Goal: Navigation & Orientation: Find specific page/section

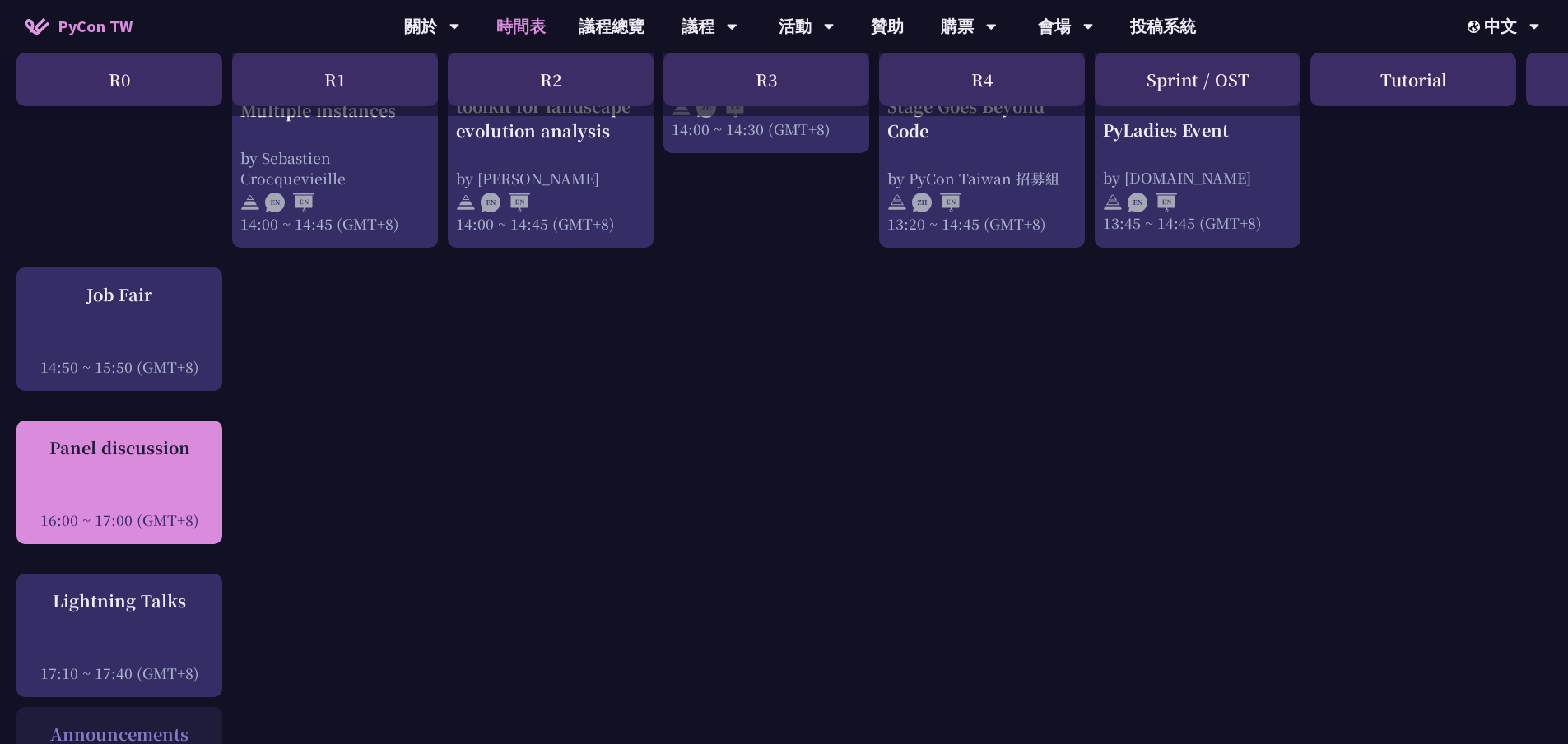
scroll to position [1975, 0]
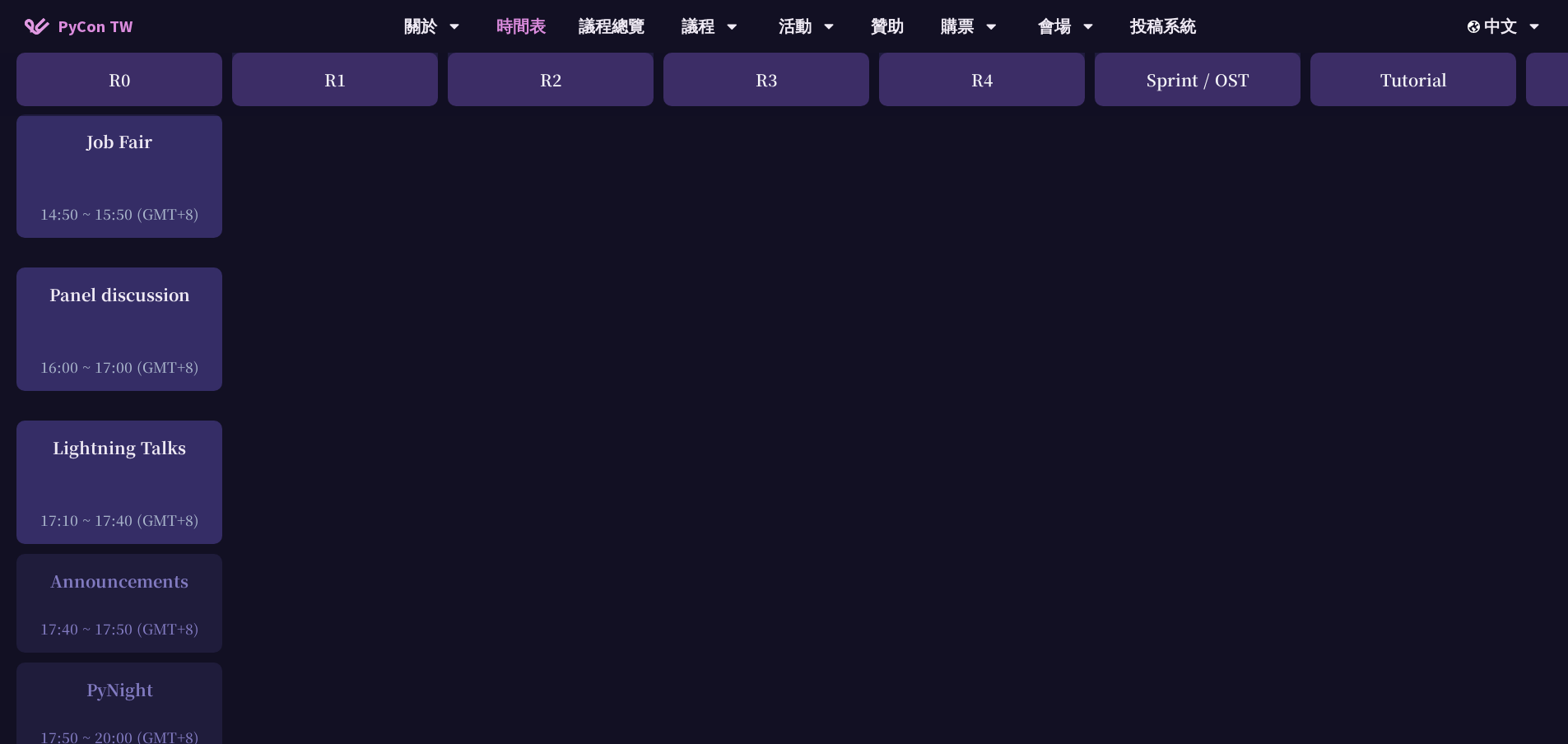
click at [178, 490] on div at bounding box center [119, 497] width 189 height 25
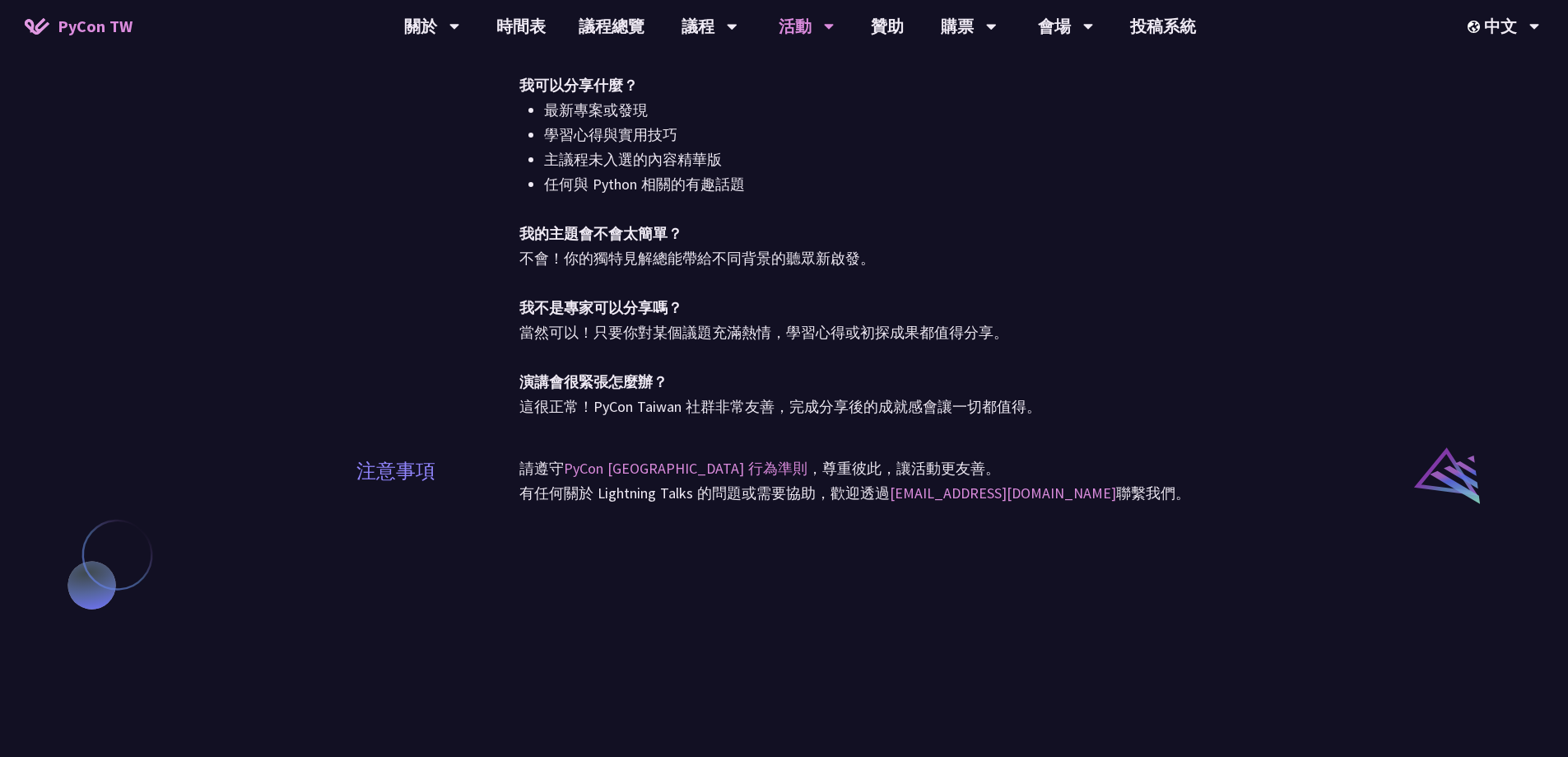
scroll to position [988, 0]
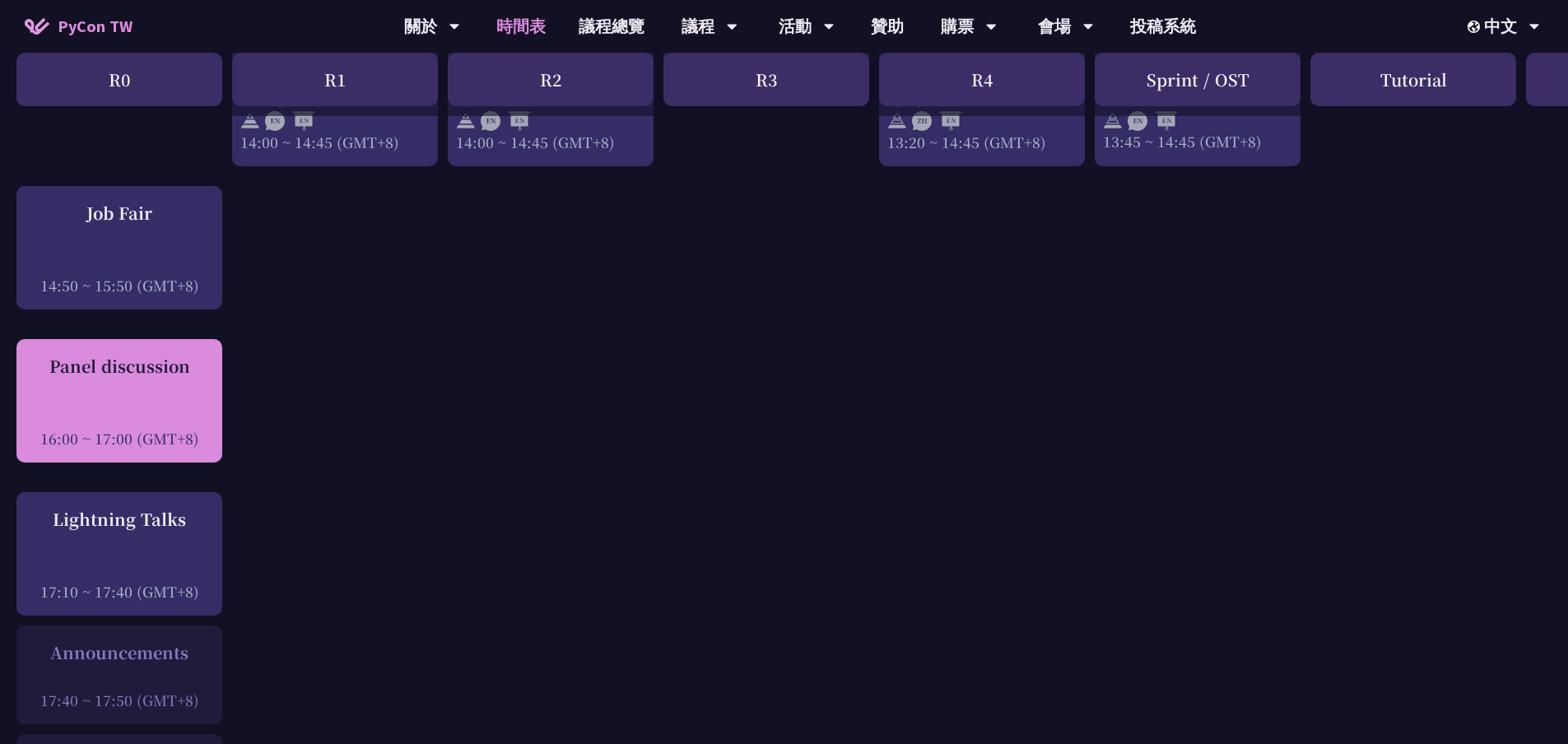
scroll to position [1810, 0]
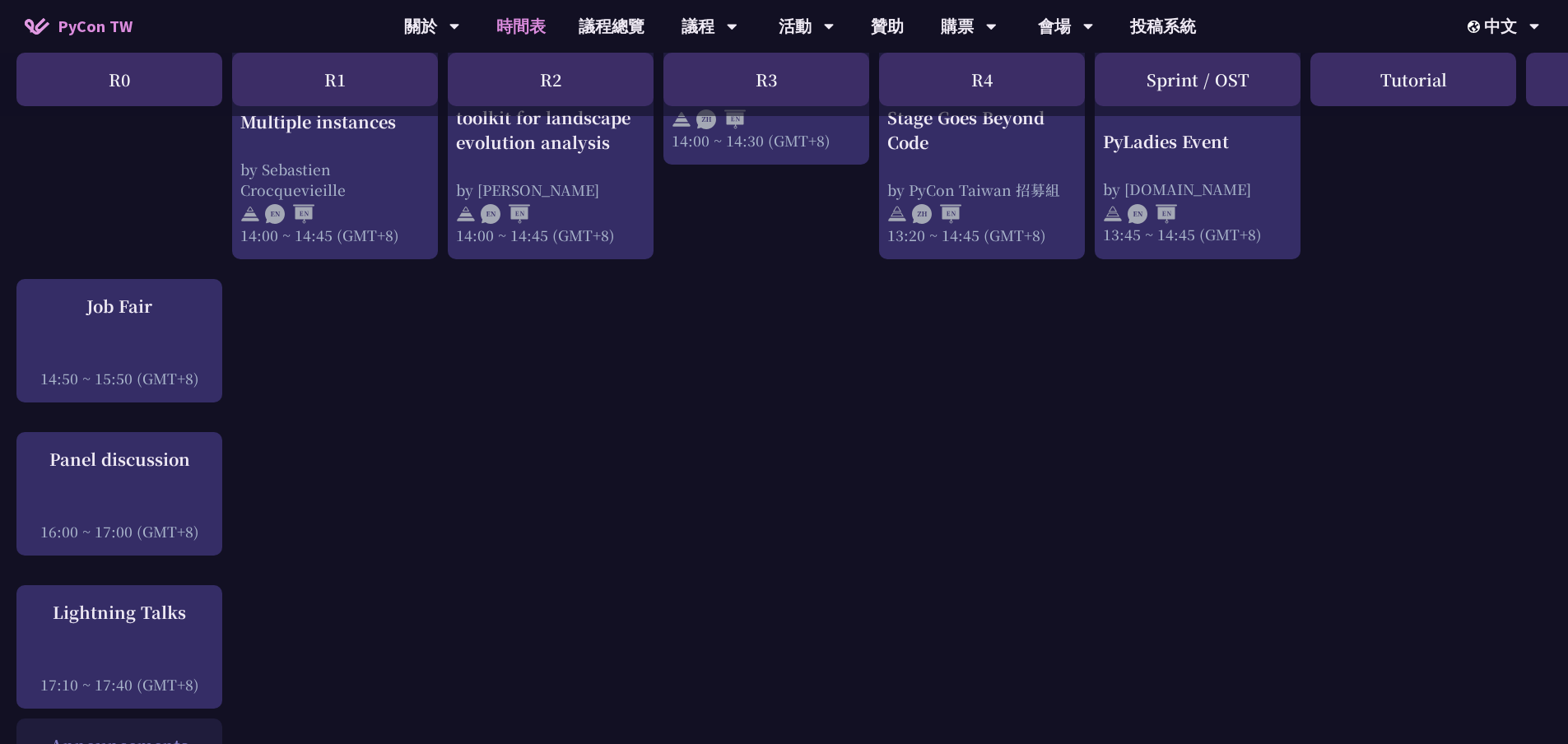
click at [197, 523] on div "16:00 ~ 17:00 (GMT+8)" at bounding box center [119, 531] width 189 height 21
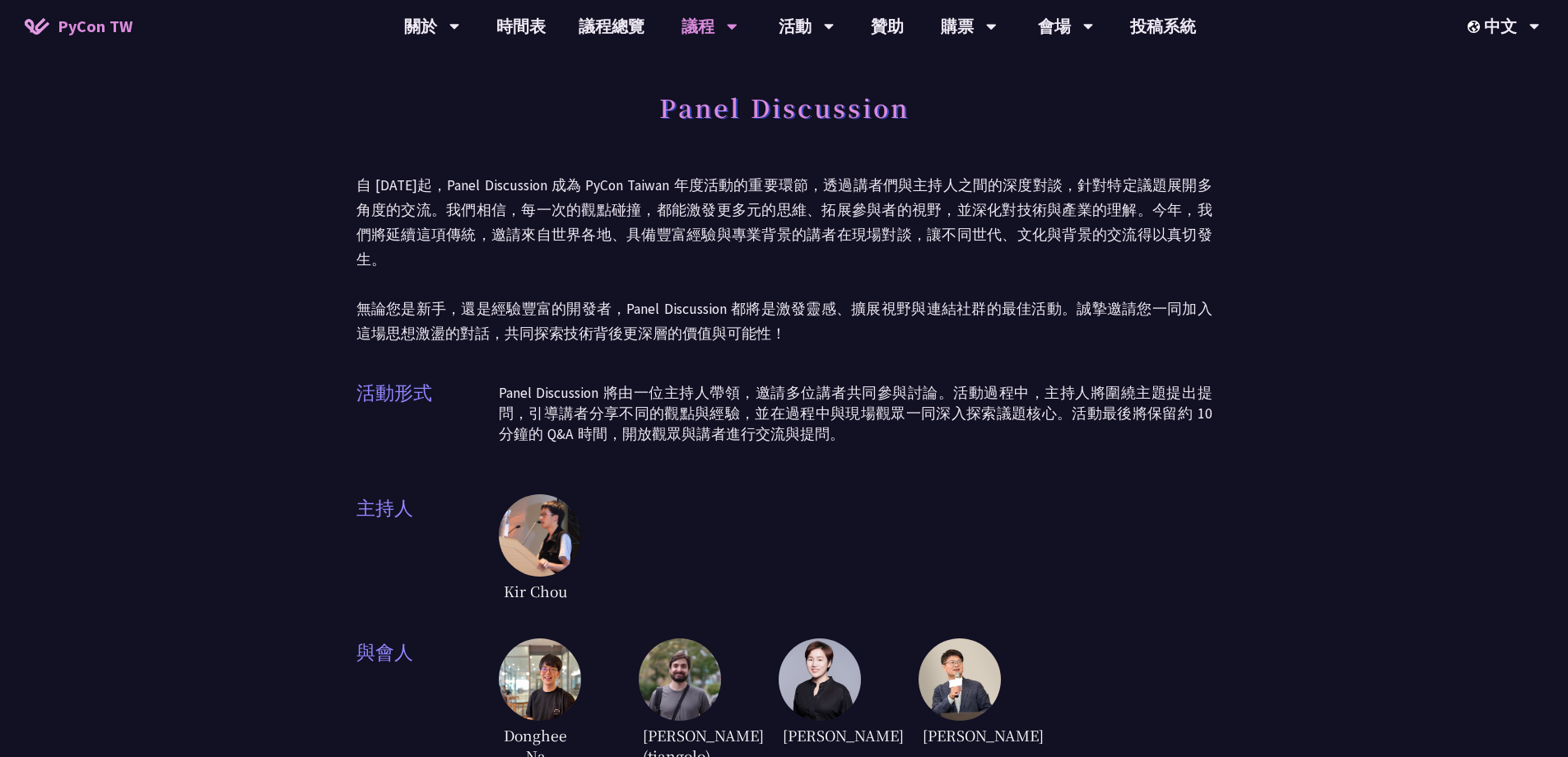
scroll to position [82, 0]
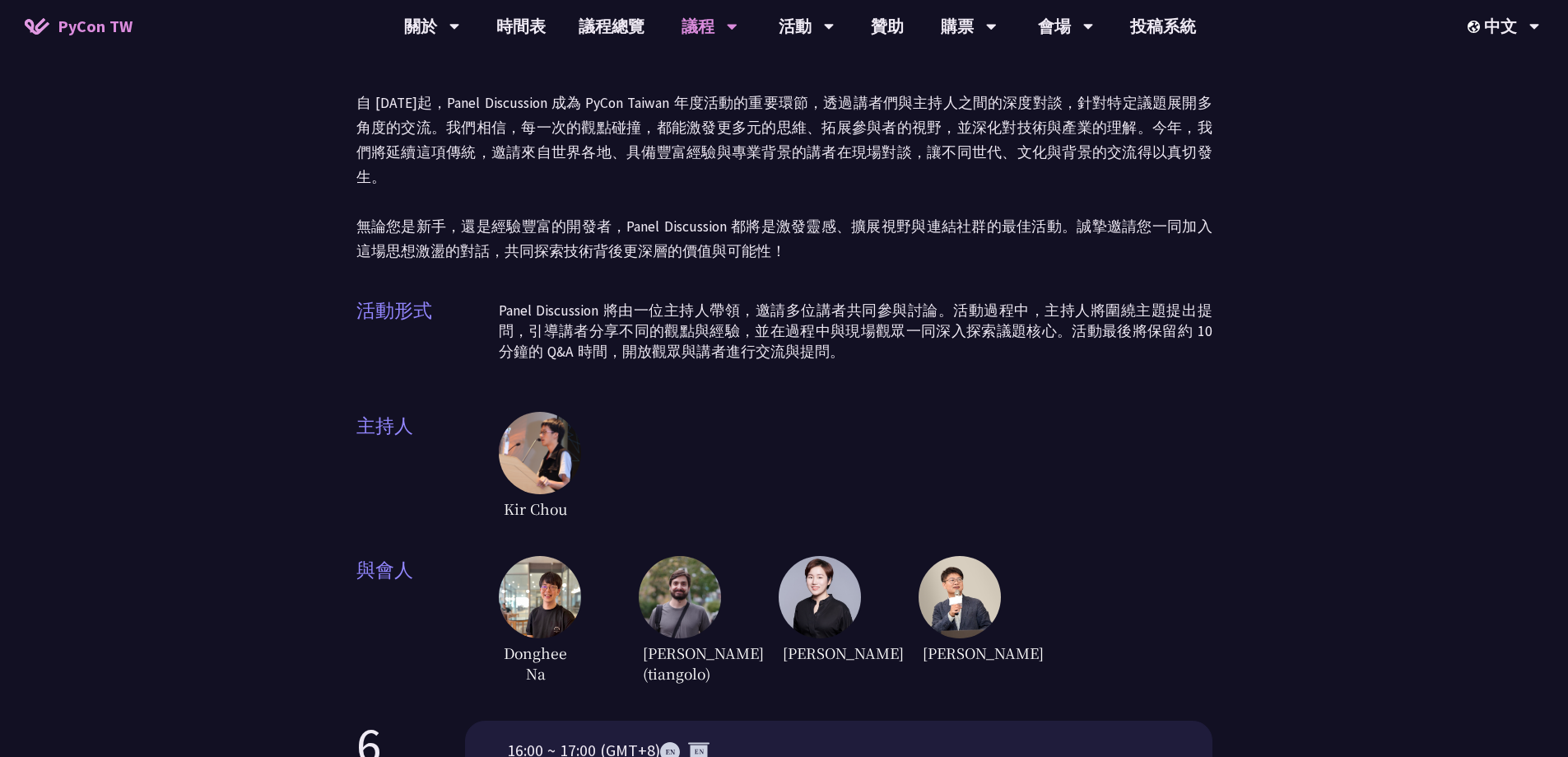
click at [546, 590] on img at bounding box center [539, 597] width 82 height 82
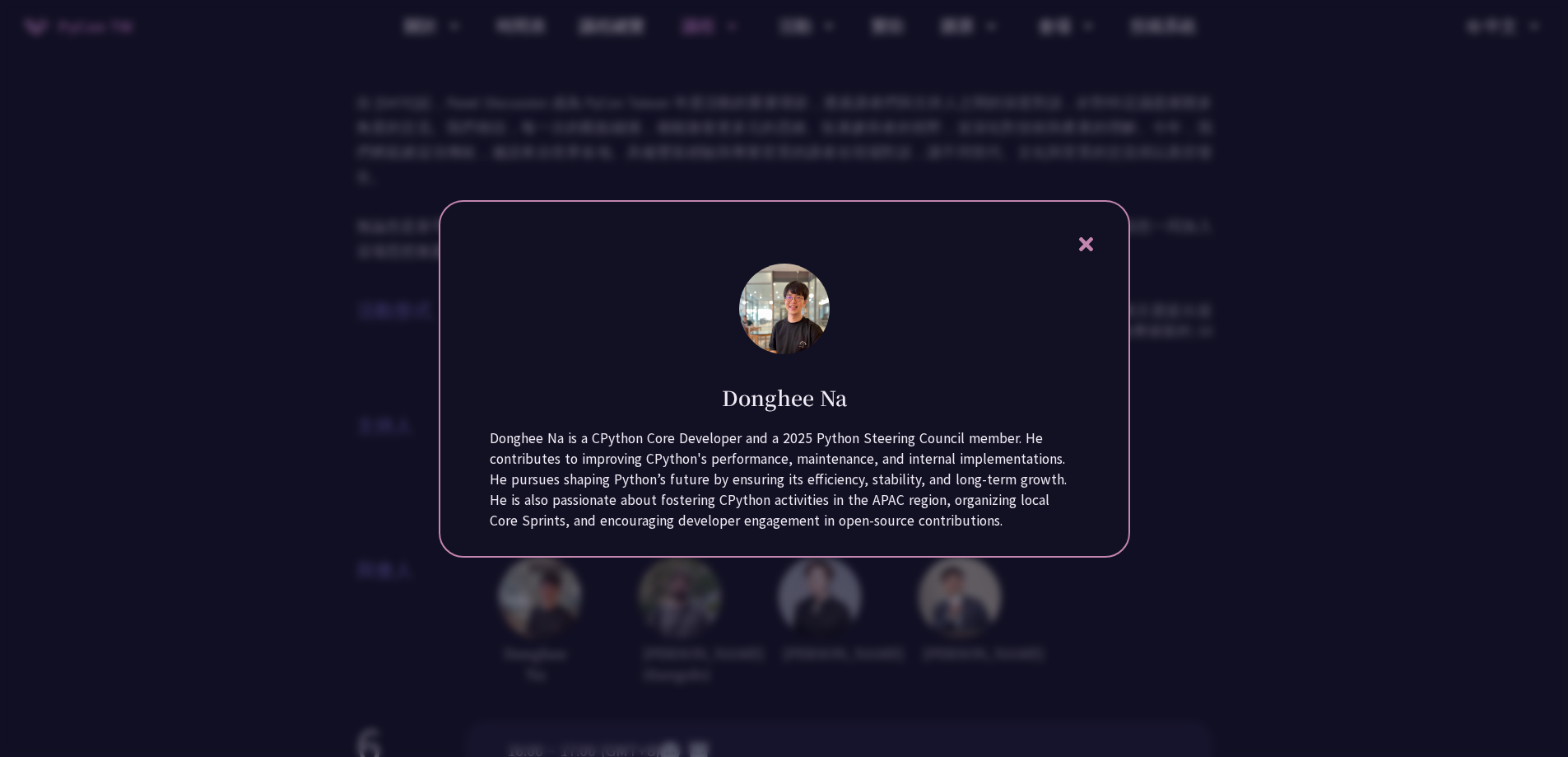
drag, startPoint x: 722, startPoint y: 394, endPoint x: 849, endPoint y: 383, distance: 127.5
click at [849, 383] on div "Donghee Na" at bounding box center [784, 385] width 589 height 53
copy h1 "Donghee Na"
click at [1080, 236] on icon at bounding box center [1086, 244] width 21 height 21
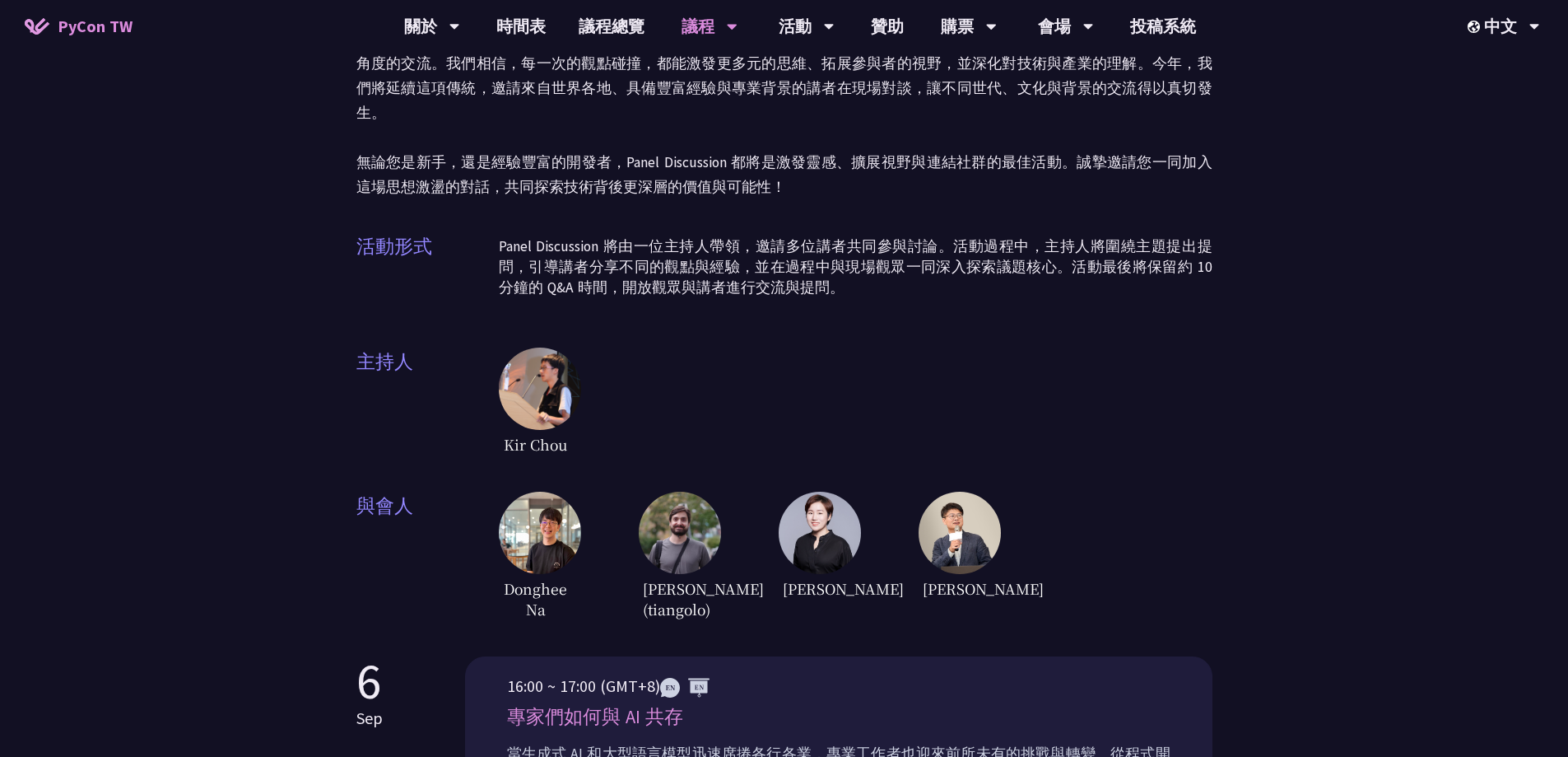
scroll to position [164, 0]
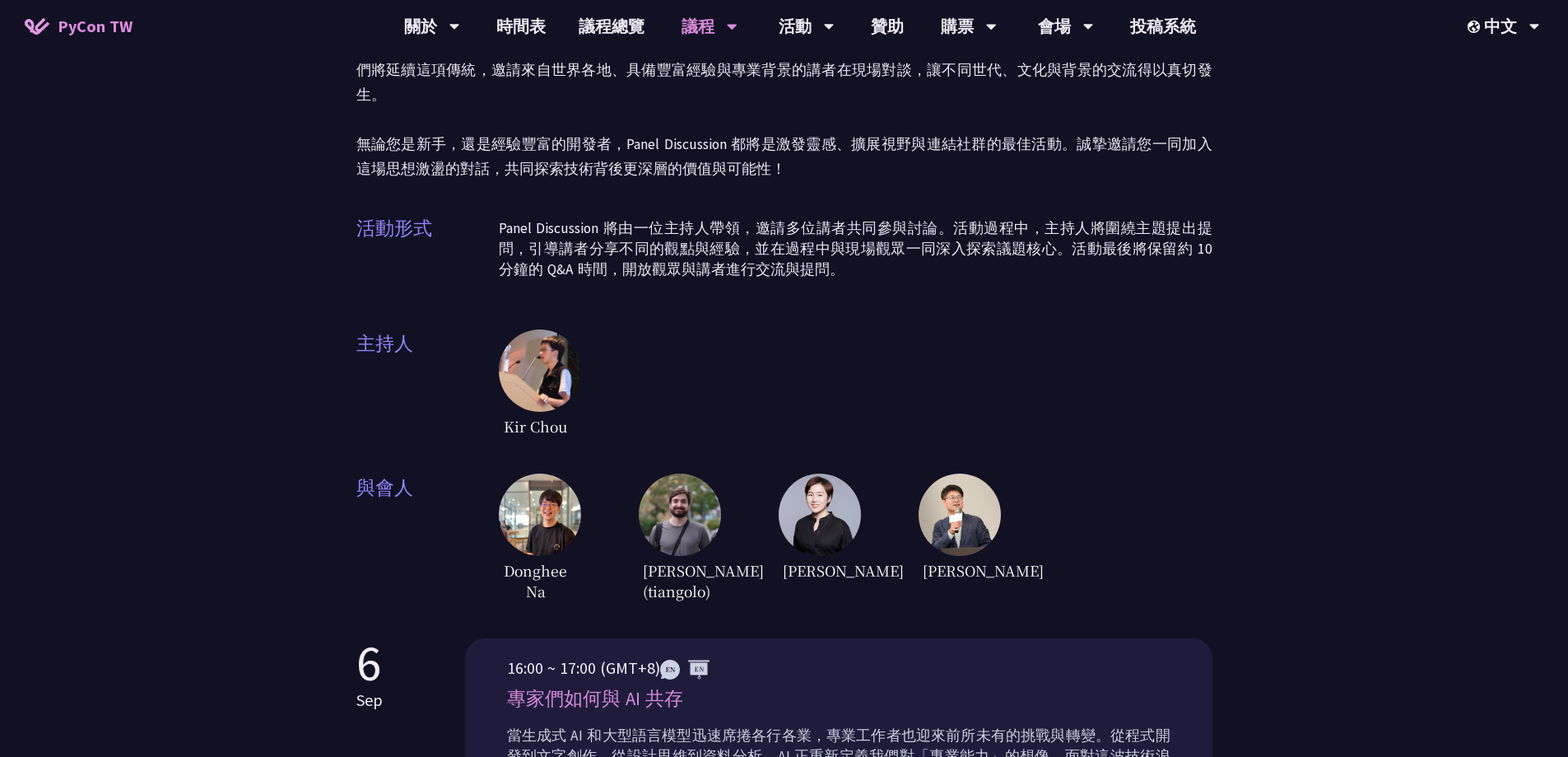
click at [960, 556] on span "[PERSON_NAME]" at bounding box center [955, 570] width 74 height 29
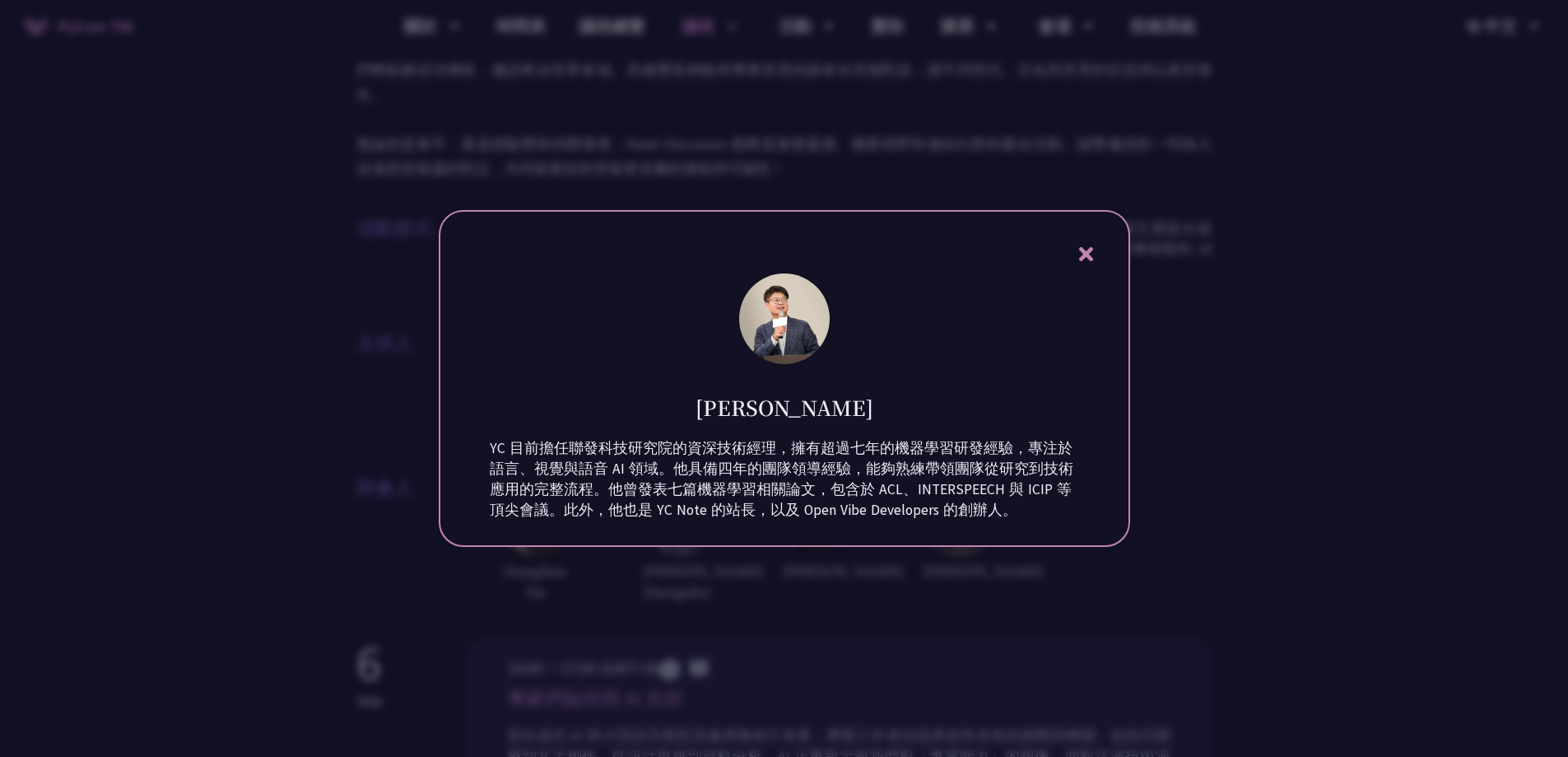
click at [1094, 248] on icon at bounding box center [1086, 254] width 21 height 21
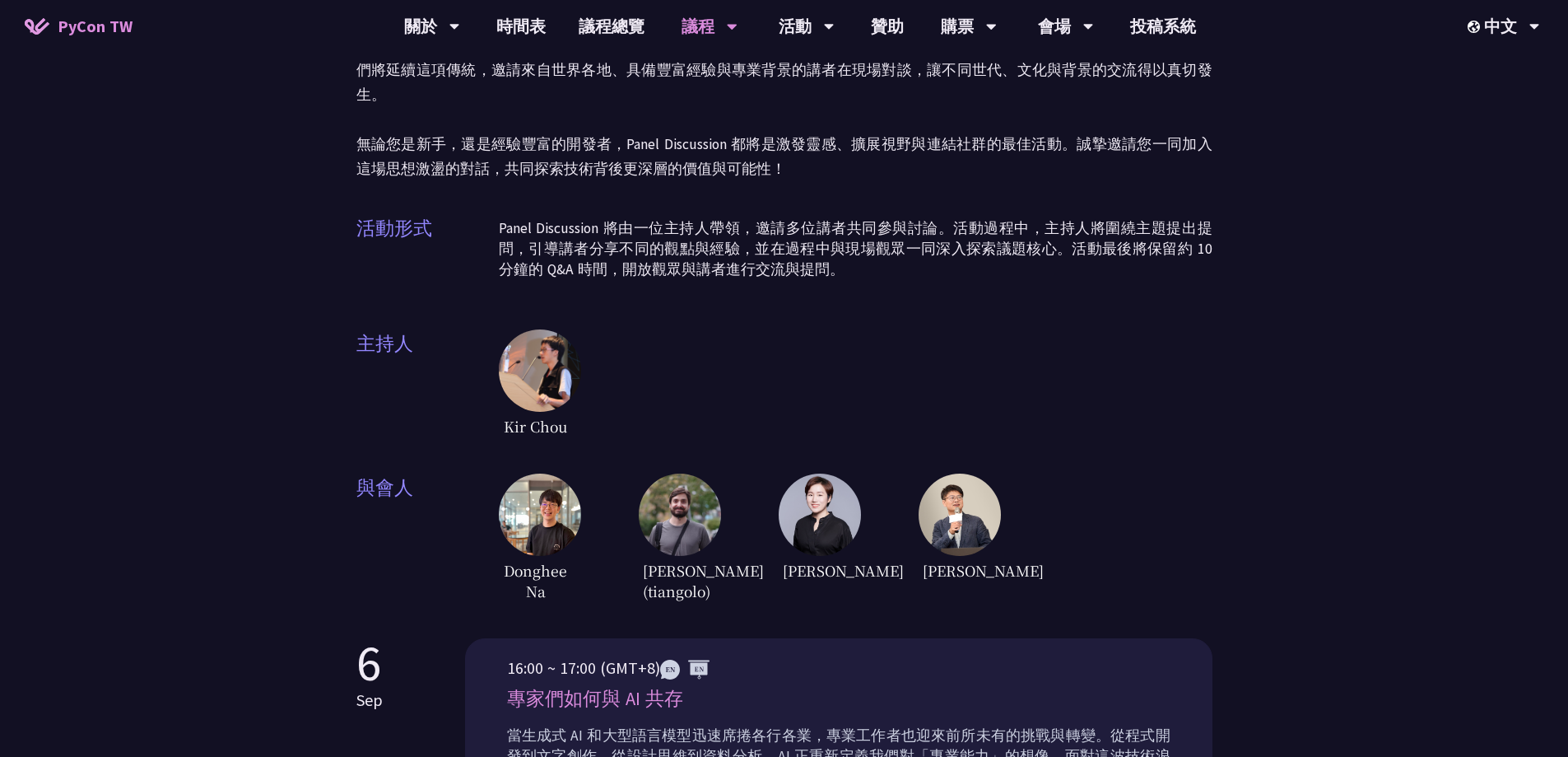
click at [836, 521] on img at bounding box center [819, 514] width 82 height 82
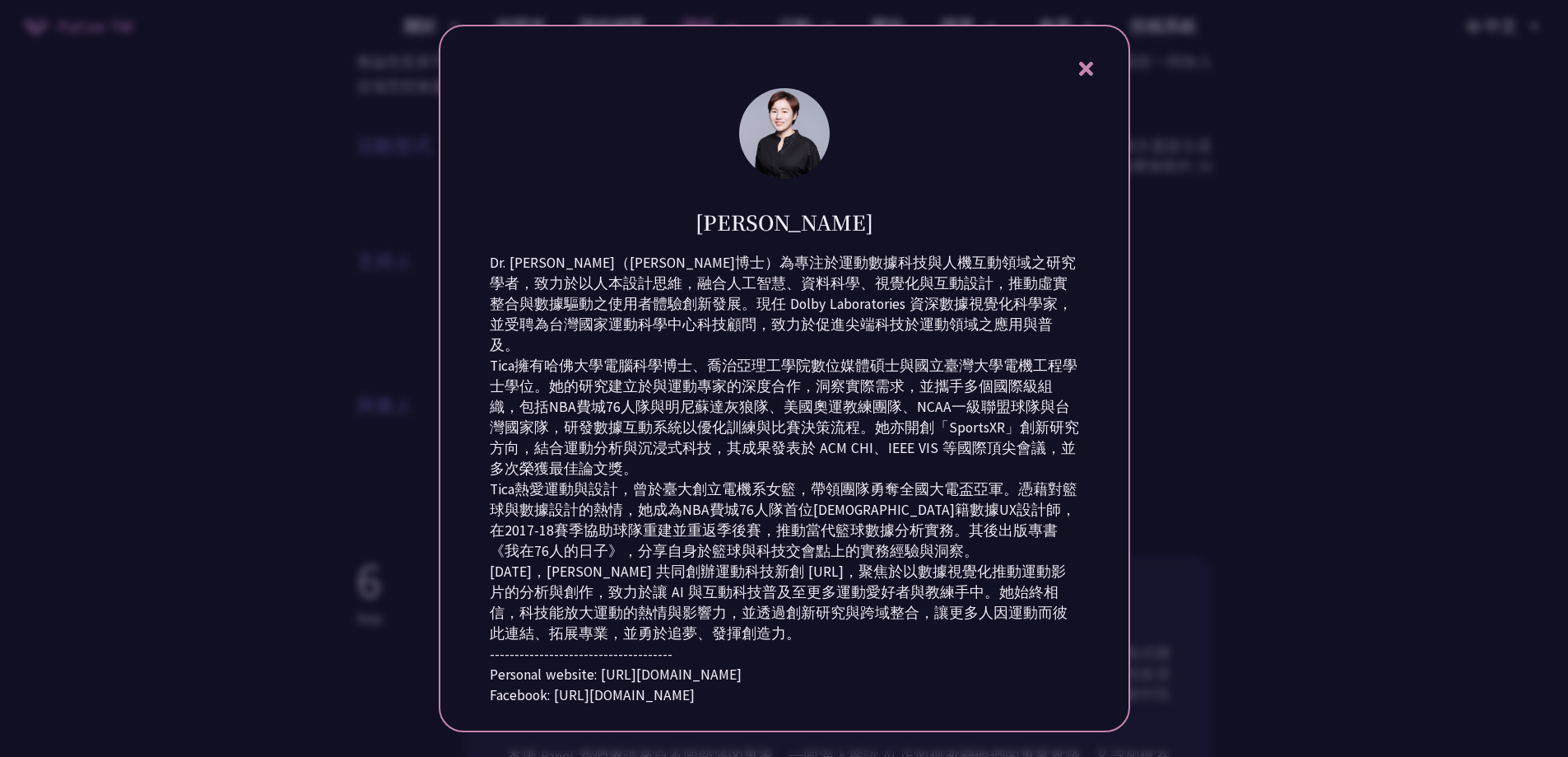
scroll to position [82, 0]
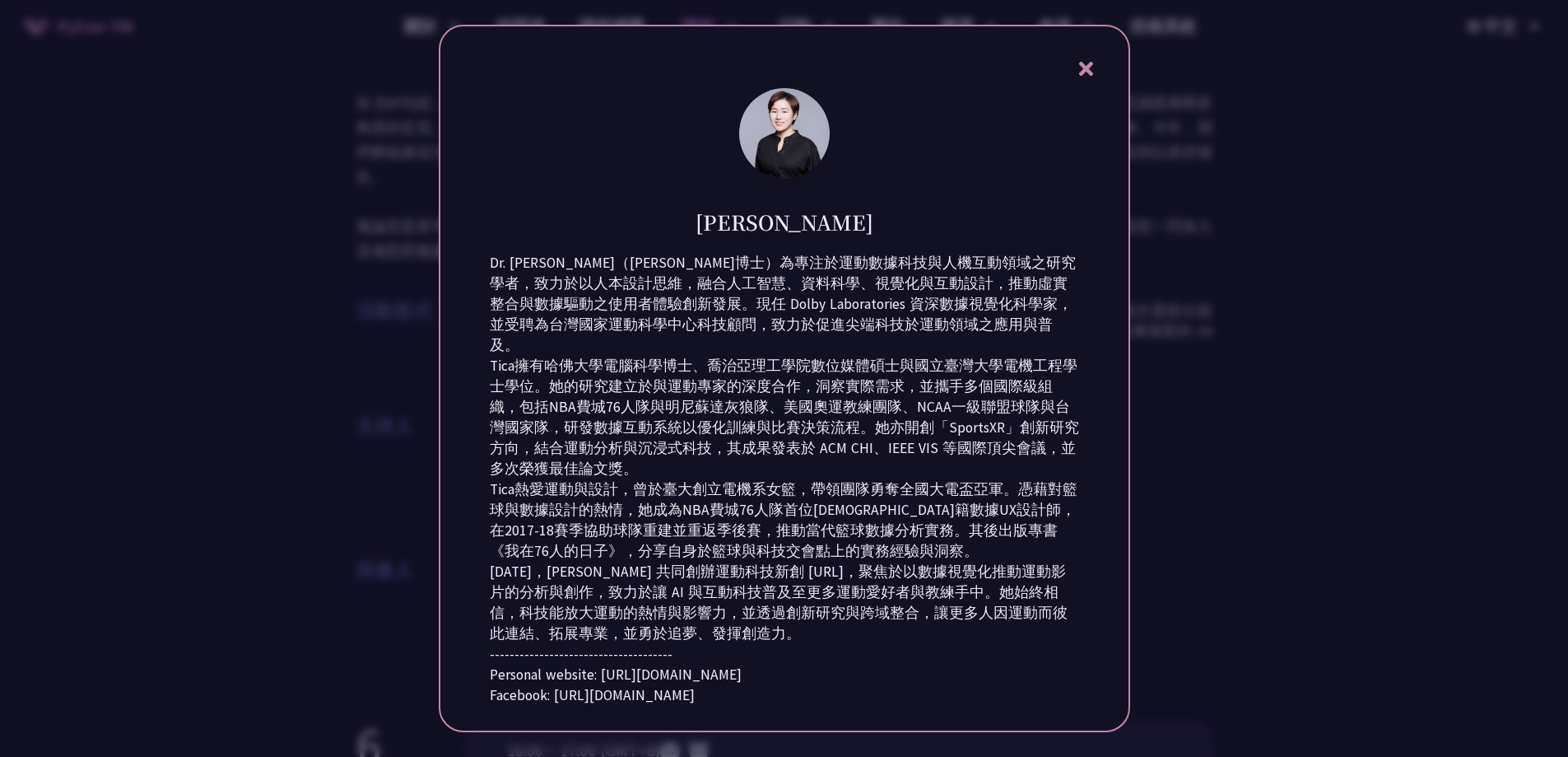
click at [1233, 548] on div at bounding box center [784, 378] width 1568 height 757
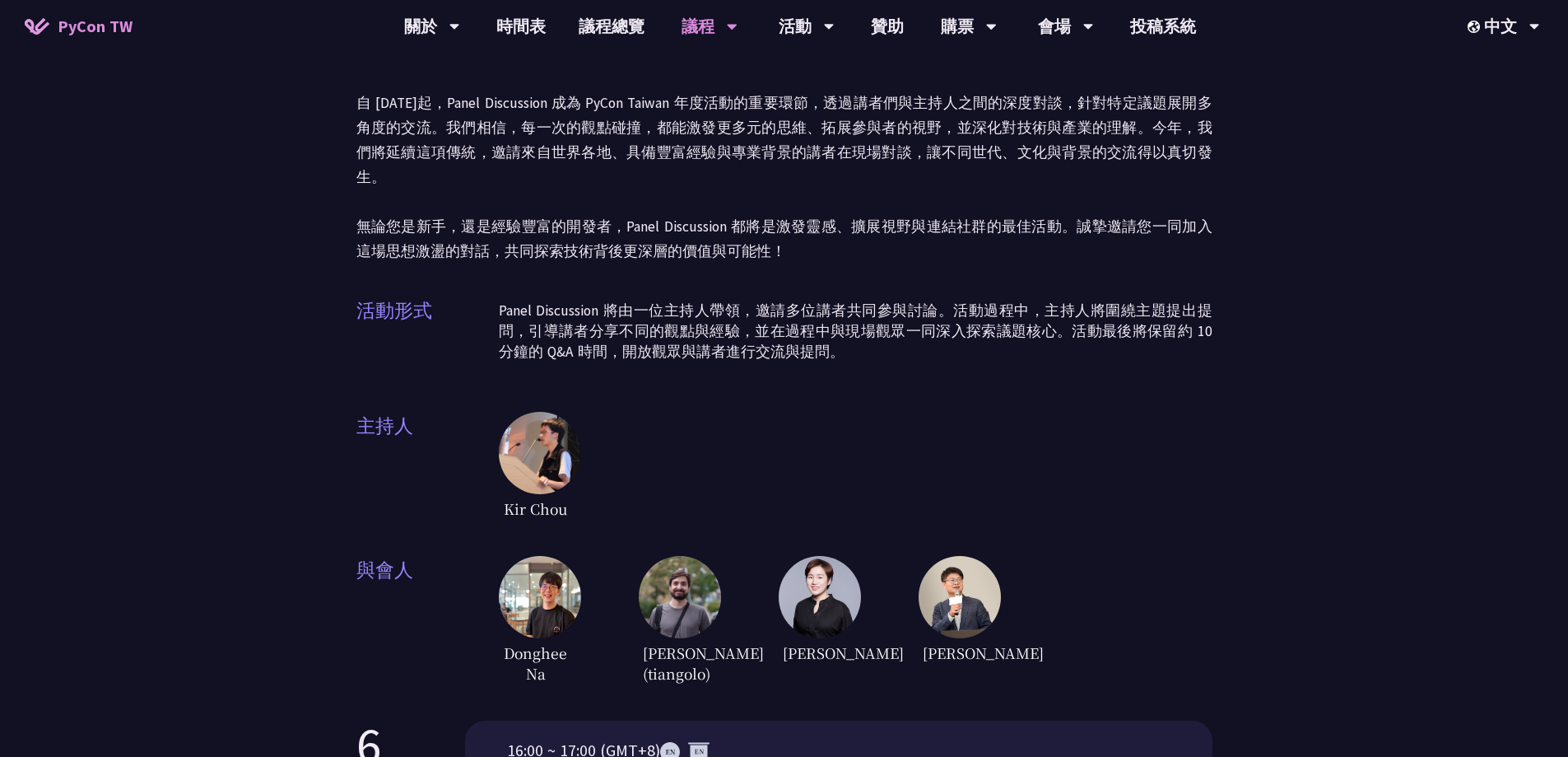
click at [548, 442] on img at bounding box center [539, 452] width 82 height 82
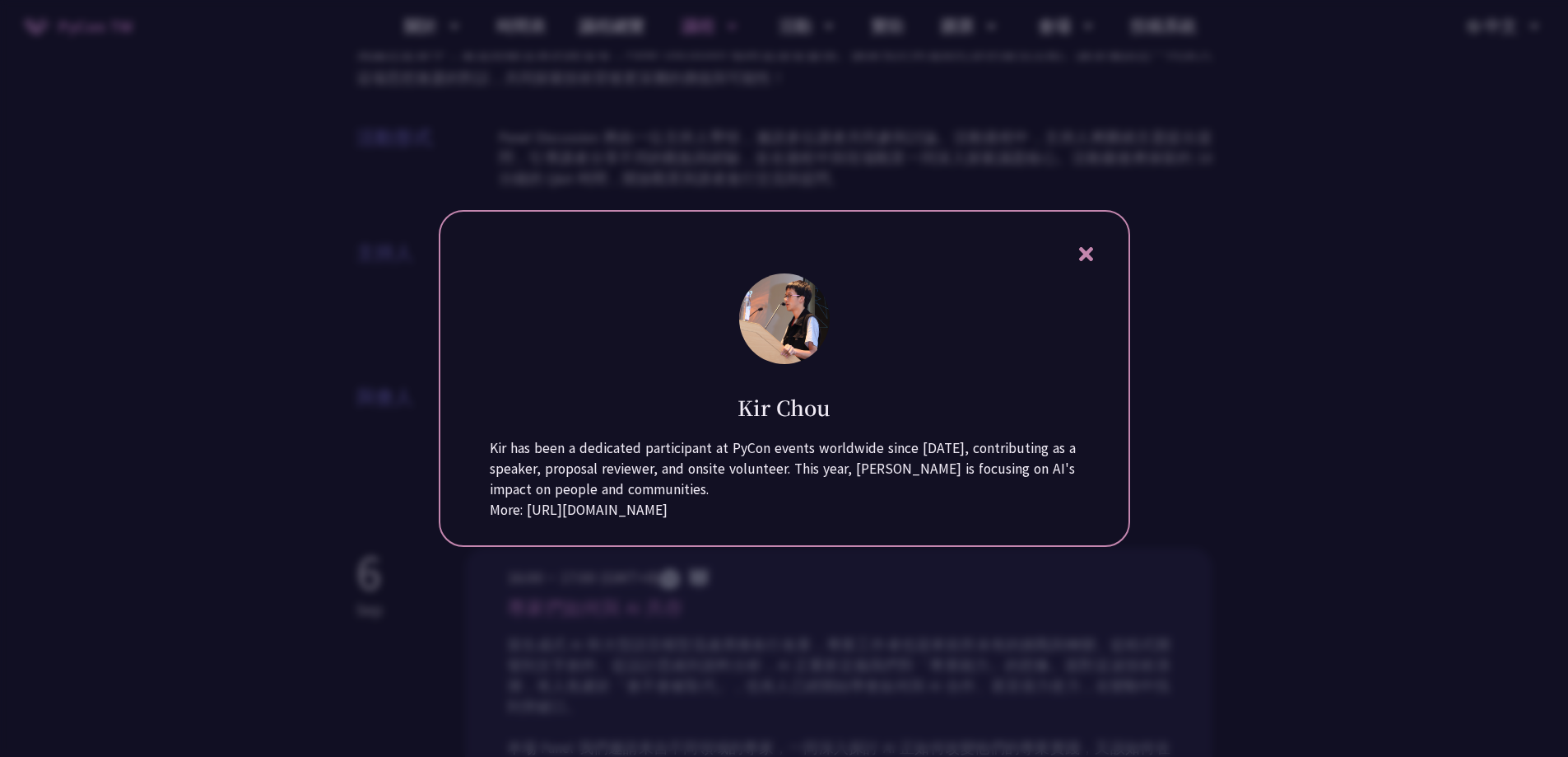
scroll to position [494, 0]
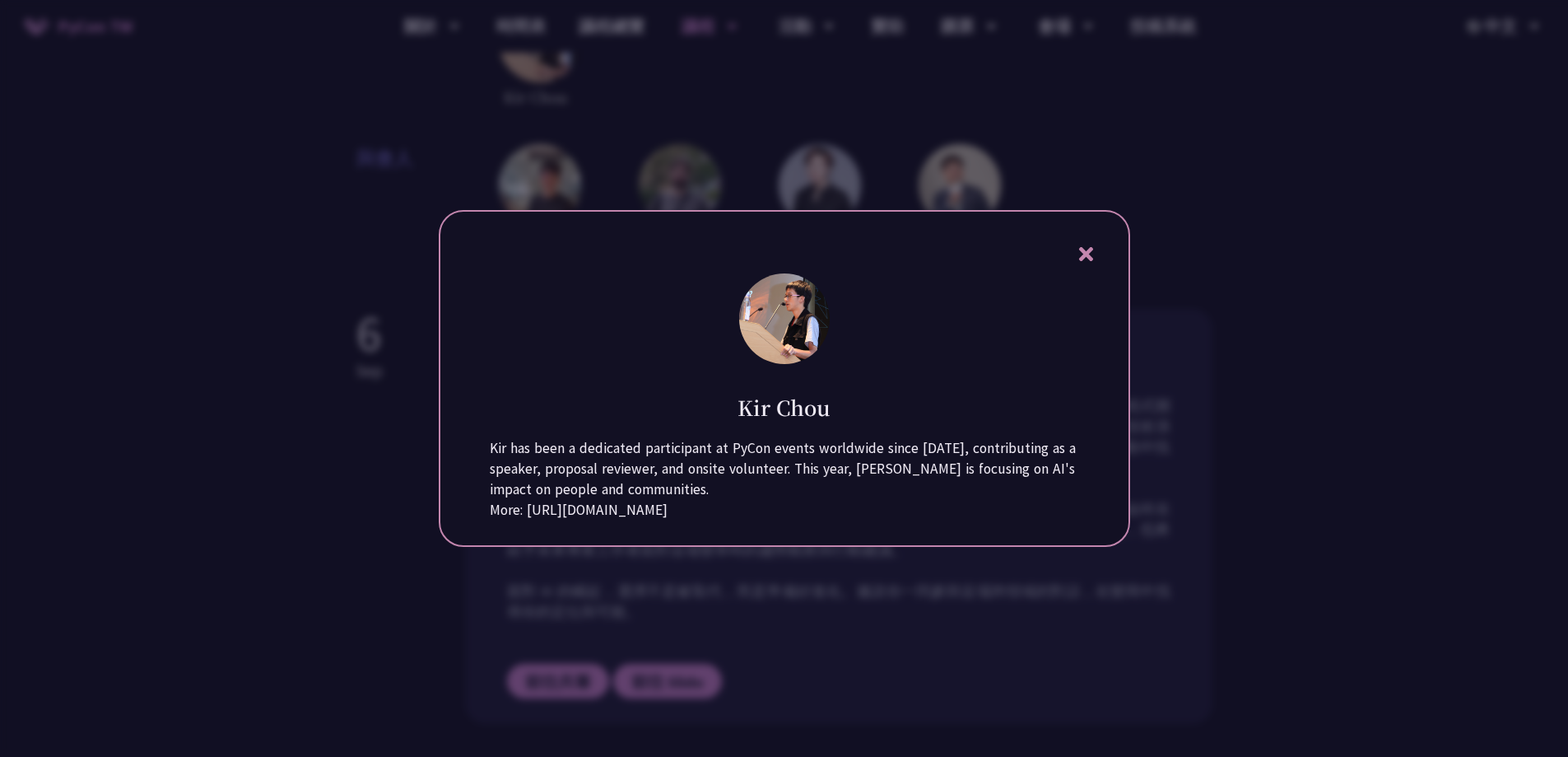
click at [1092, 247] on icon at bounding box center [1085, 254] width 14 height 14
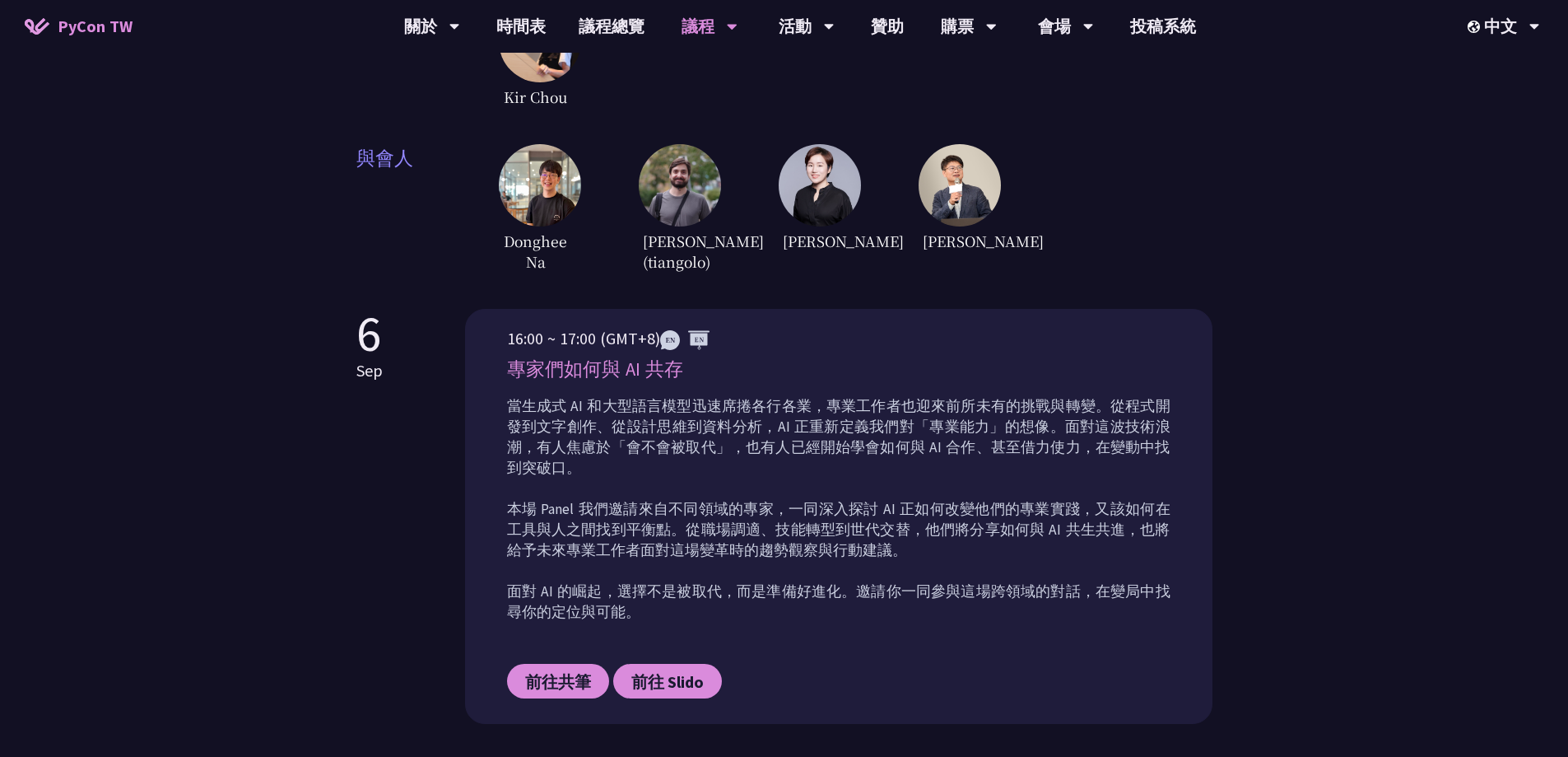
click at [562, 231] on span "Donghee Na" at bounding box center [535, 252] width 74 height 50
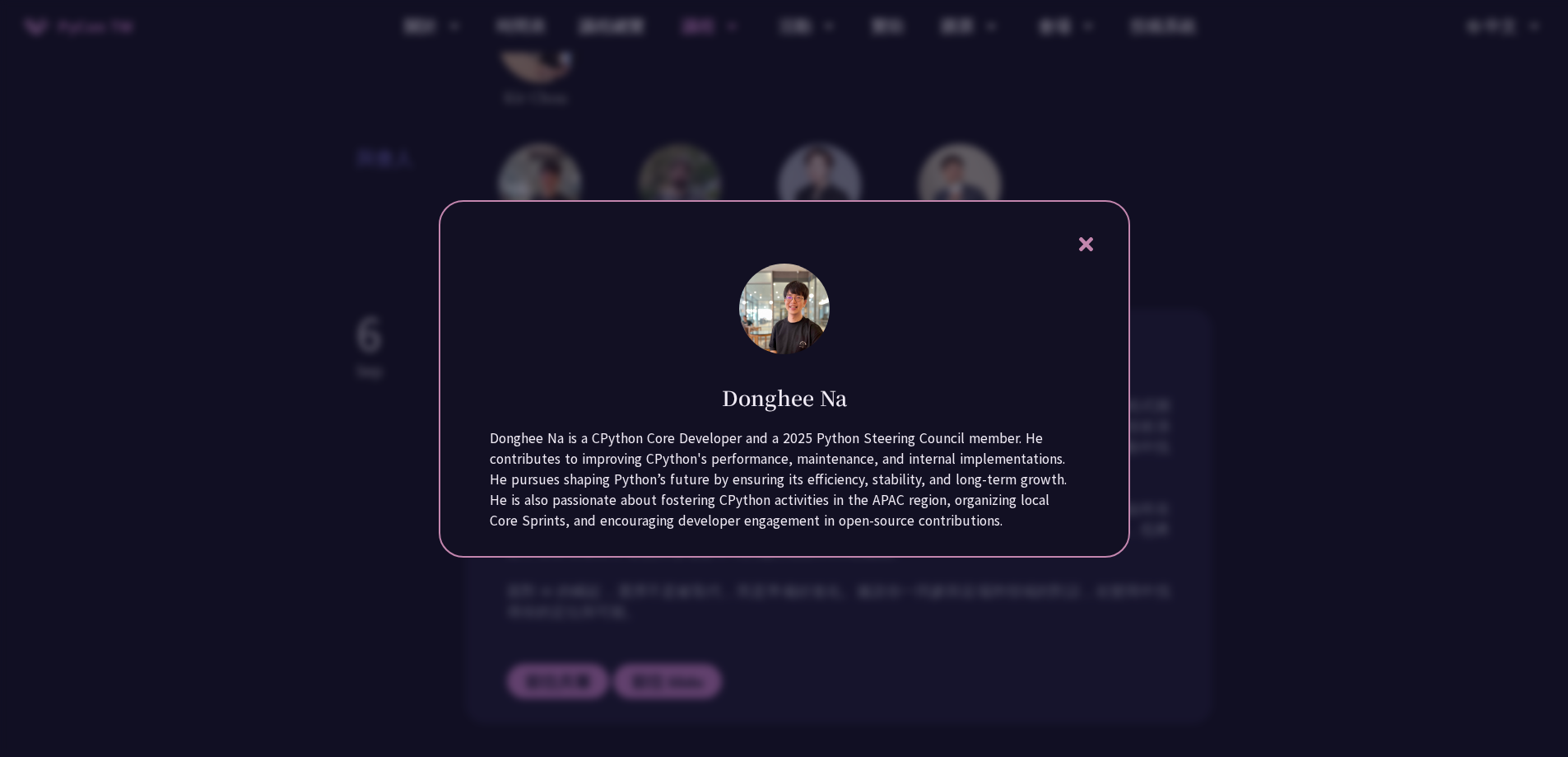
click at [1087, 238] on icon at bounding box center [1086, 244] width 21 height 21
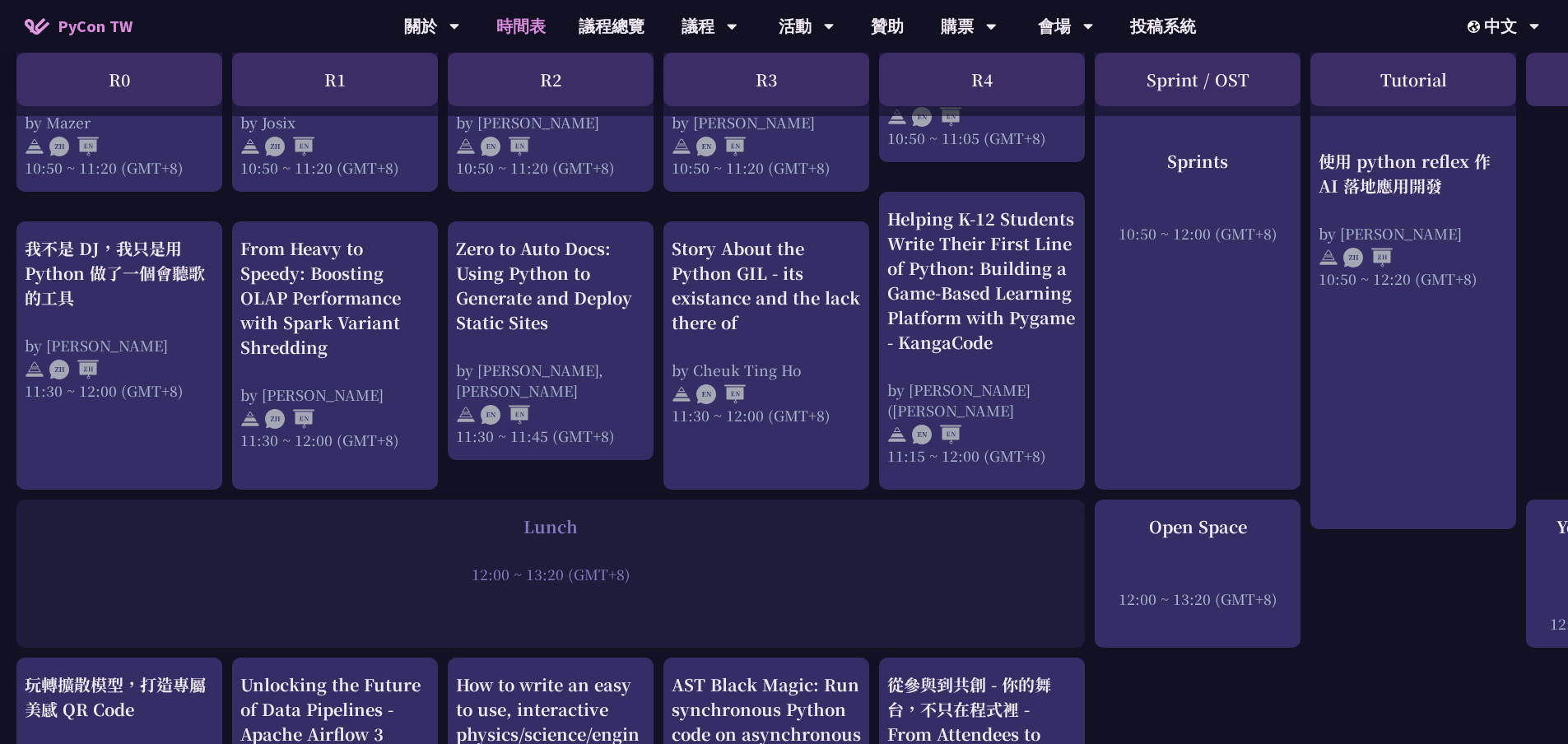
scroll to position [823, 0]
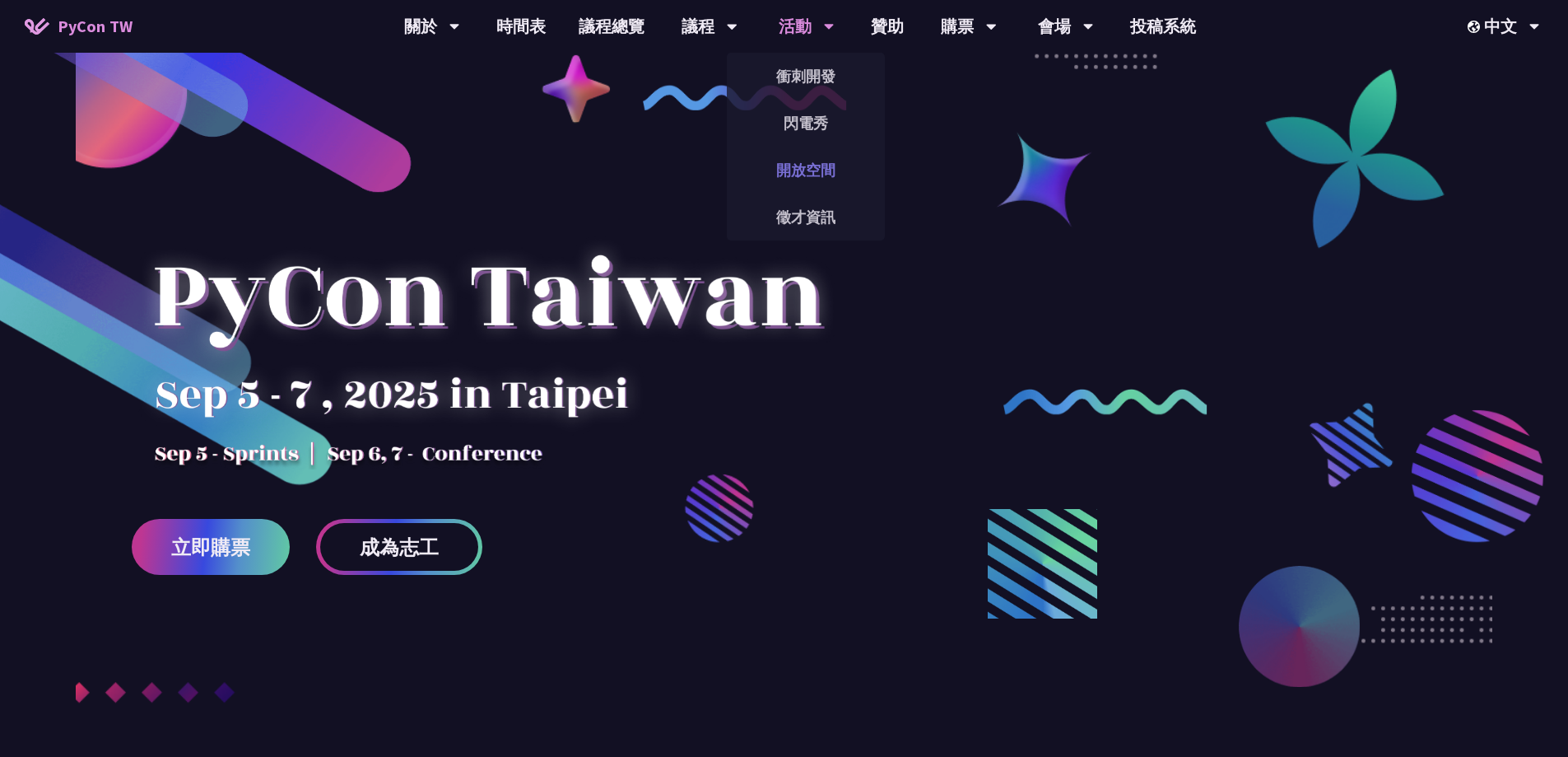
click at [813, 178] on link "開放空間" at bounding box center [806, 170] width 158 height 39
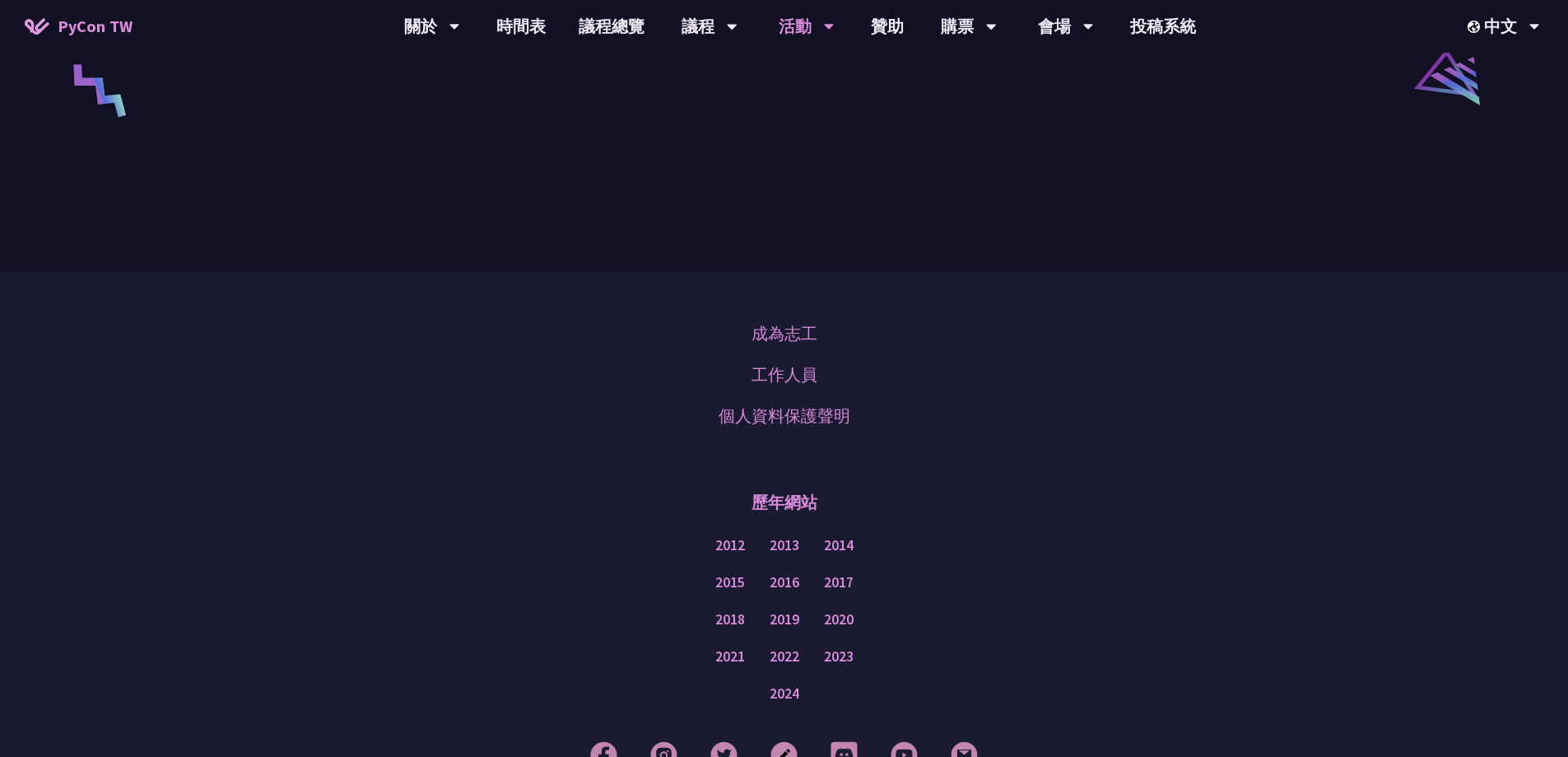
scroll to position [2988, 0]
